Goal: Browse casually: Explore the website without a specific task or goal

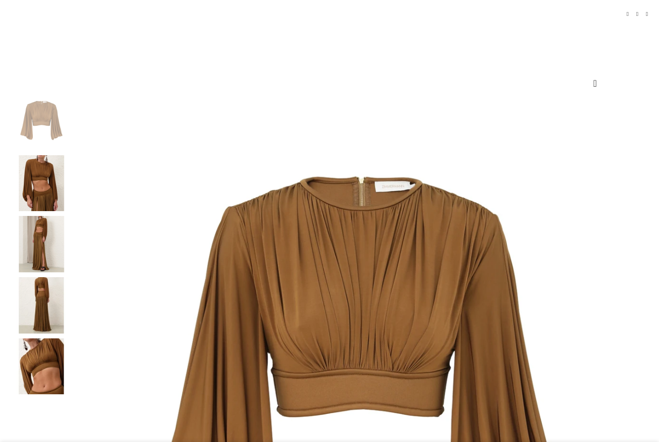
click at [71, 182] on img at bounding box center [41, 183] width 59 height 56
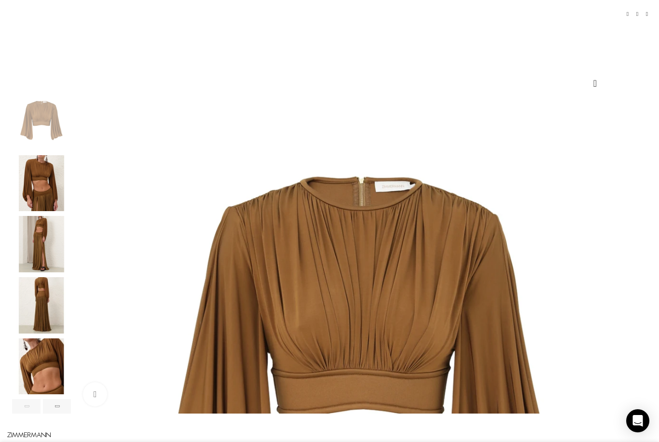
click at [71, 197] on img "2 / 9" at bounding box center [41, 183] width 59 height 56
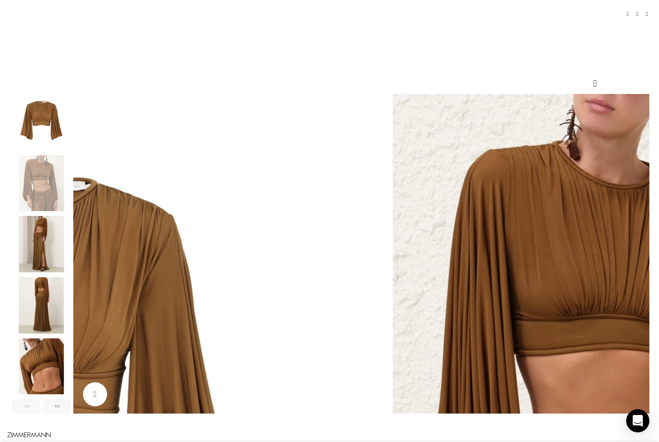
scroll to position [0, 102]
click at [68, 266] on img "3 / 9" at bounding box center [41, 244] width 59 height 56
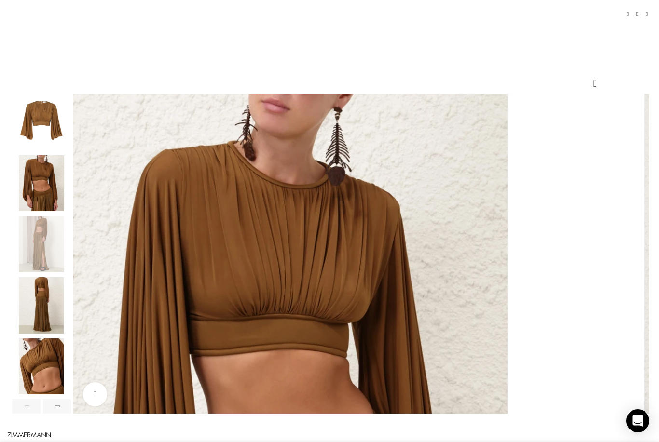
click at [67, 325] on img "4 / 9" at bounding box center [41, 305] width 59 height 56
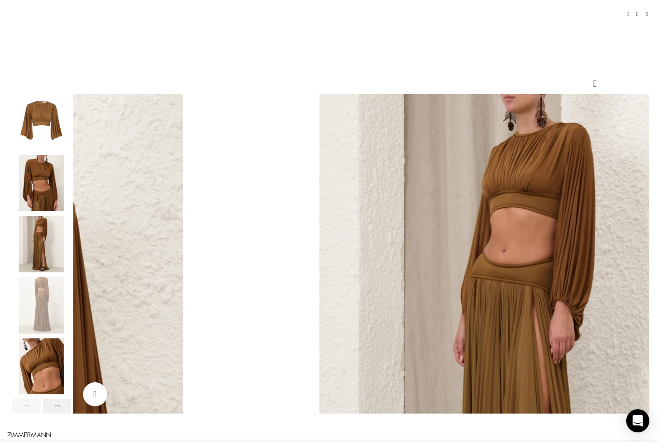
click at [71, 414] on div "Next slide" at bounding box center [57, 406] width 28 height 14
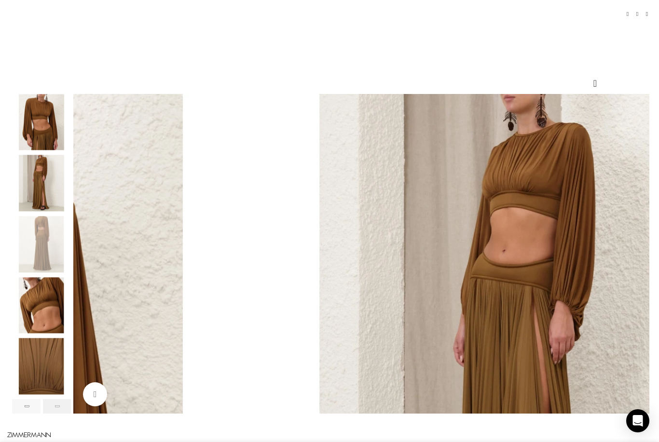
click at [71, 414] on div "Next slide" at bounding box center [57, 406] width 28 height 14
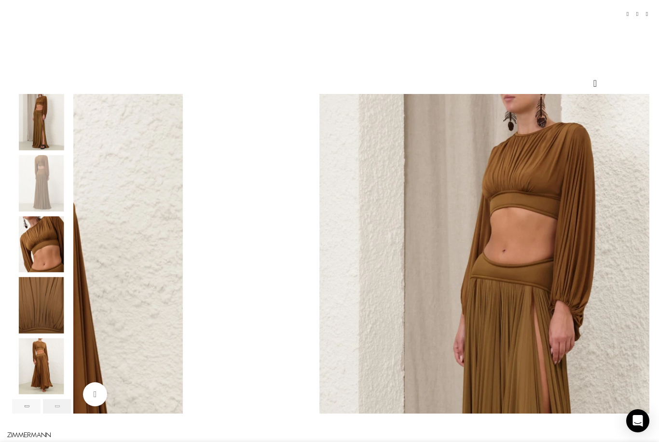
click at [71, 414] on div "Next slide" at bounding box center [57, 406] width 28 height 14
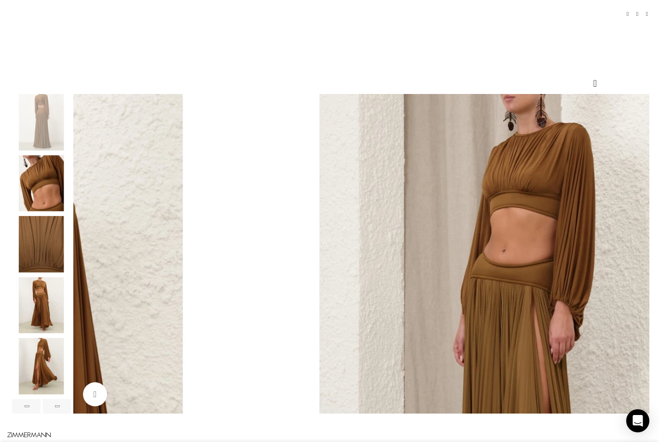
click at [60, 305] on img "7 / 9" at bounding box center [41, 305] width 59 height 56
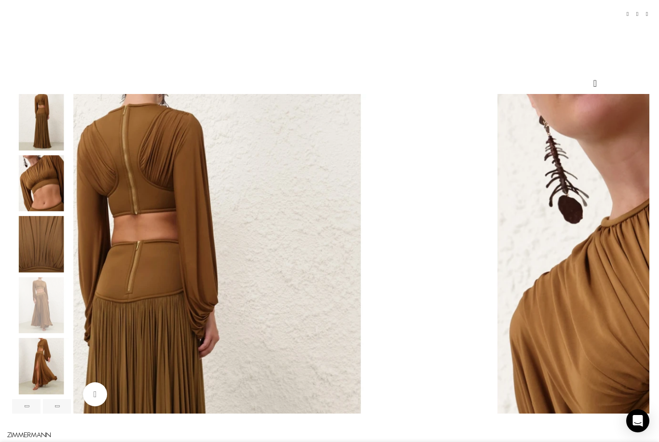
scroll to position [0, 203]
click at [71, 383] on img "8 / 9" at bounding box center [41, 367] width 59 height 56
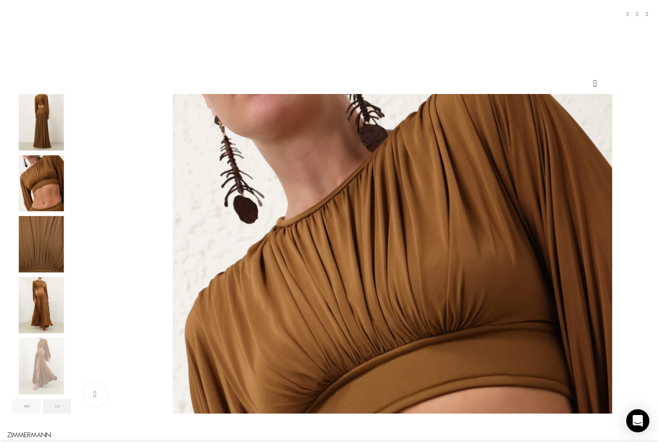
click at [71, 414] on div "Next slide" at bounding box center [57, 406] width 28 height 14
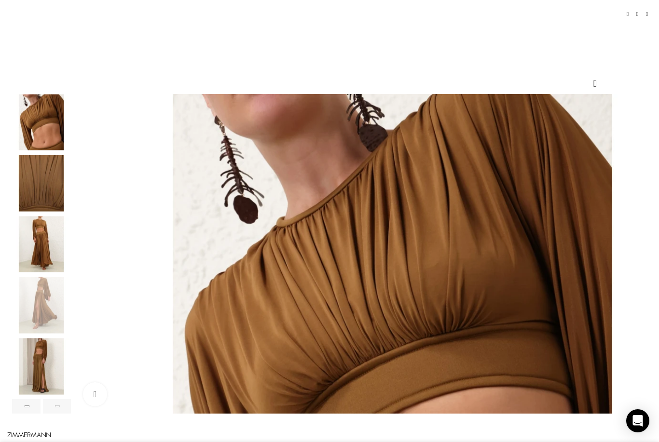
click at [71, 414] on div "Next slide" at bounding box center [57, 406] width 28 height 14
click at [67, 374] on img "9 / 9" at bounding box center [41, 367] width 59 height 56
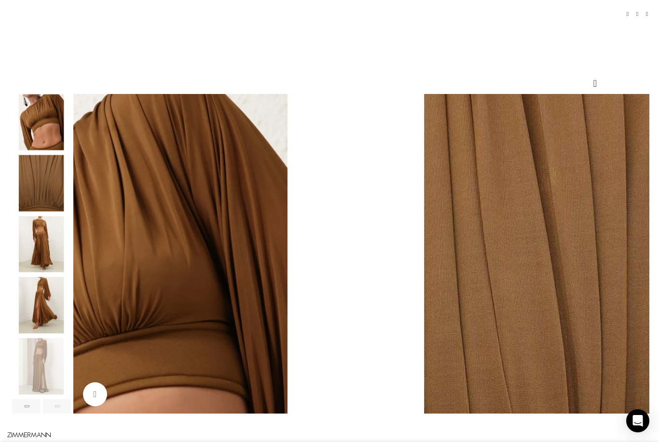
scroll to position [0, 305]
click at [71, 414] on div "Next slide" at bounding box center [57, 406] width 28 height 14
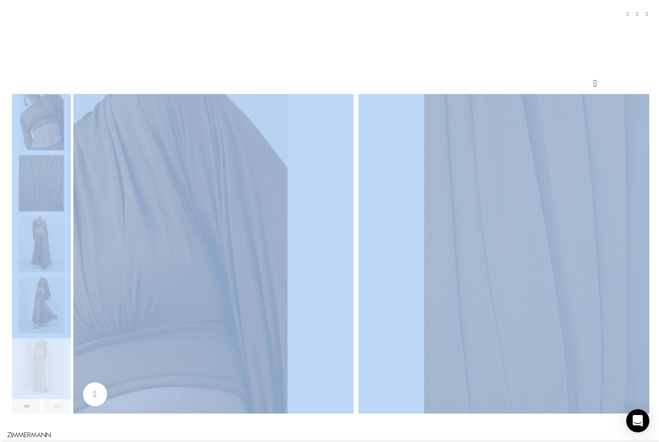
click at [71, 414] on div "Next slide" at bounding box center [57, 406] width 28 height 14
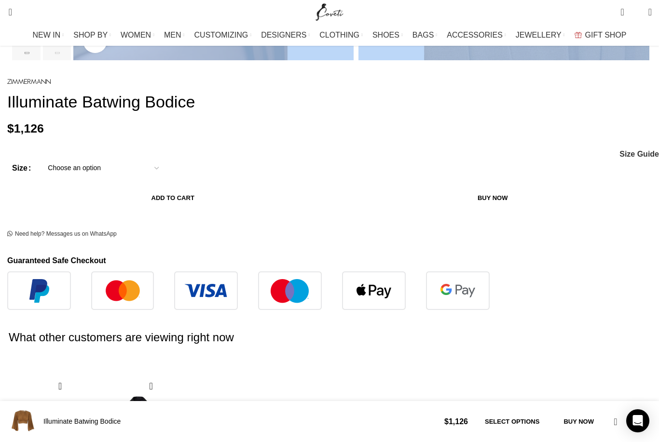
scroll to position [413, 0]
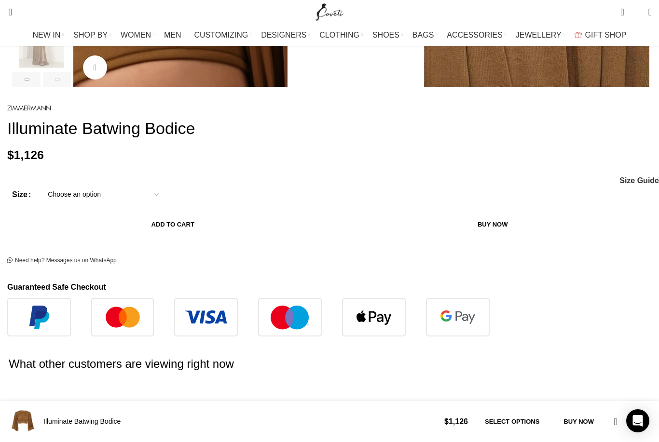
click at [331, 441] on div "Illuminate Batwing Bodice $ 1,126 Select options Buy now Add to compare Add to …" at bounding box center [329, 421] width 659 height 41
